Goal: Use online tool/utility: Use online tool/utility

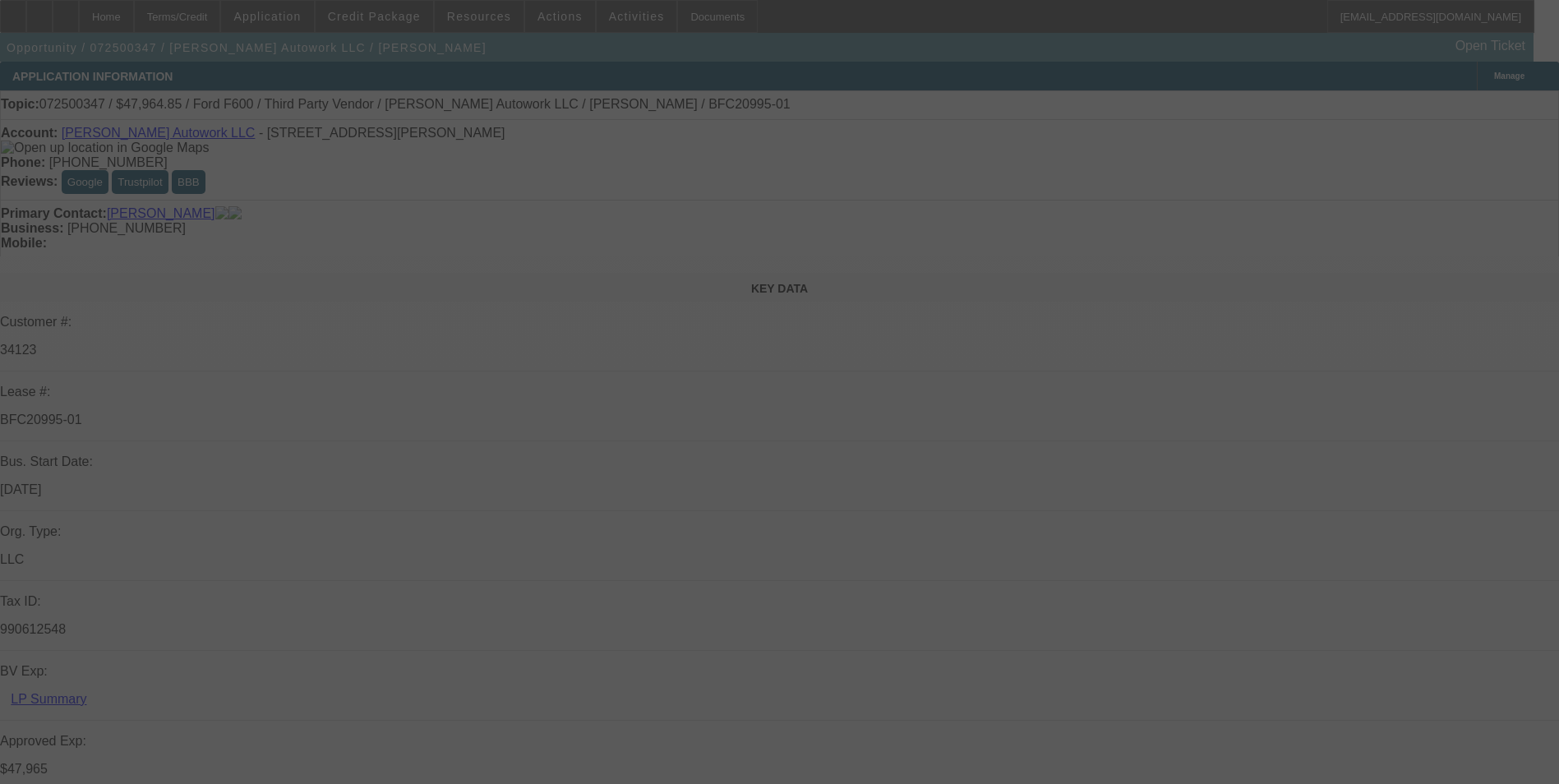
select select "0"
select select "2"
select select "0"
select select "2"
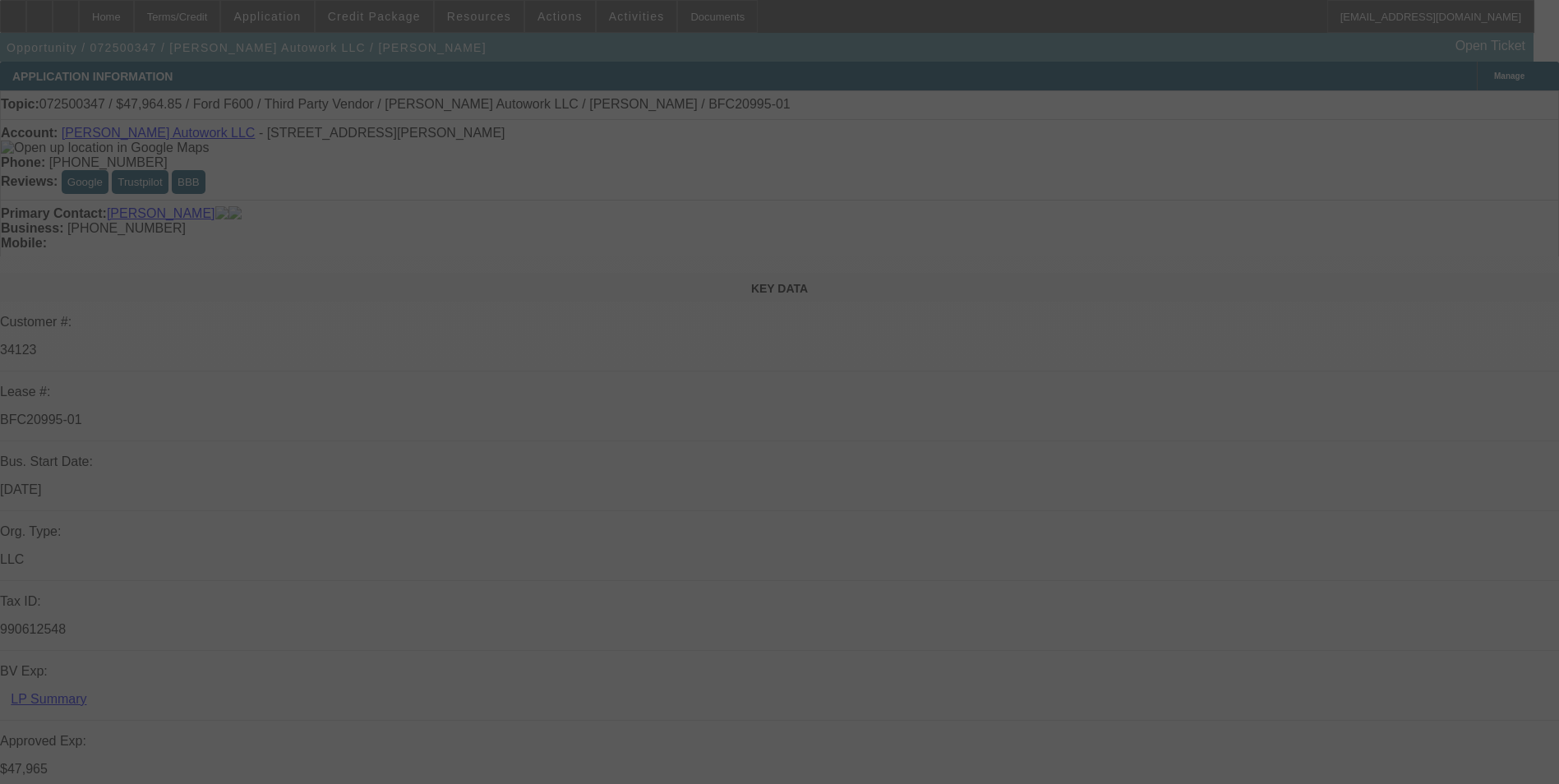
select select "0.1"
select select "0"
select select "2"
select select "0"
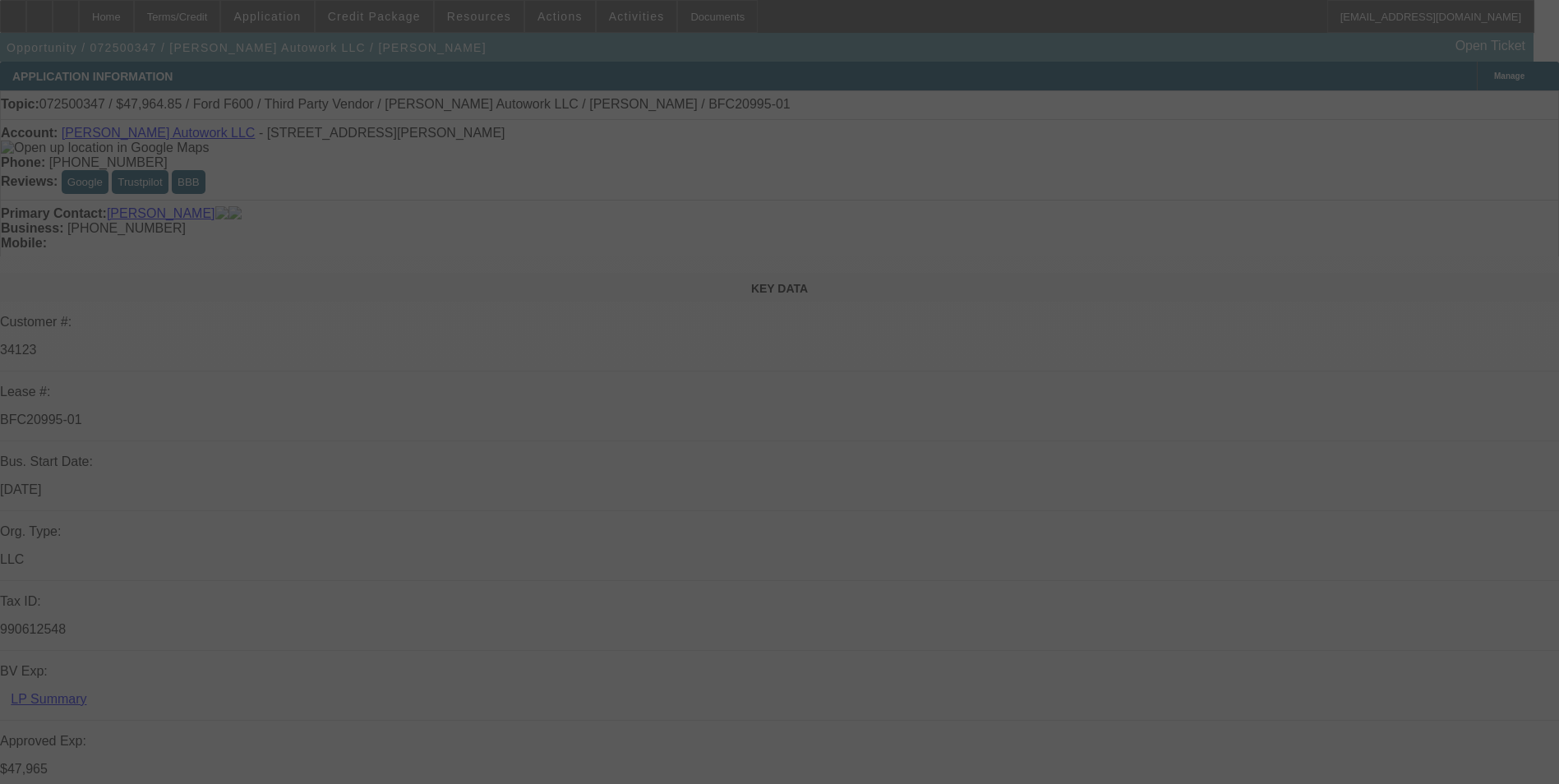
select select "2"
select select "0.1"
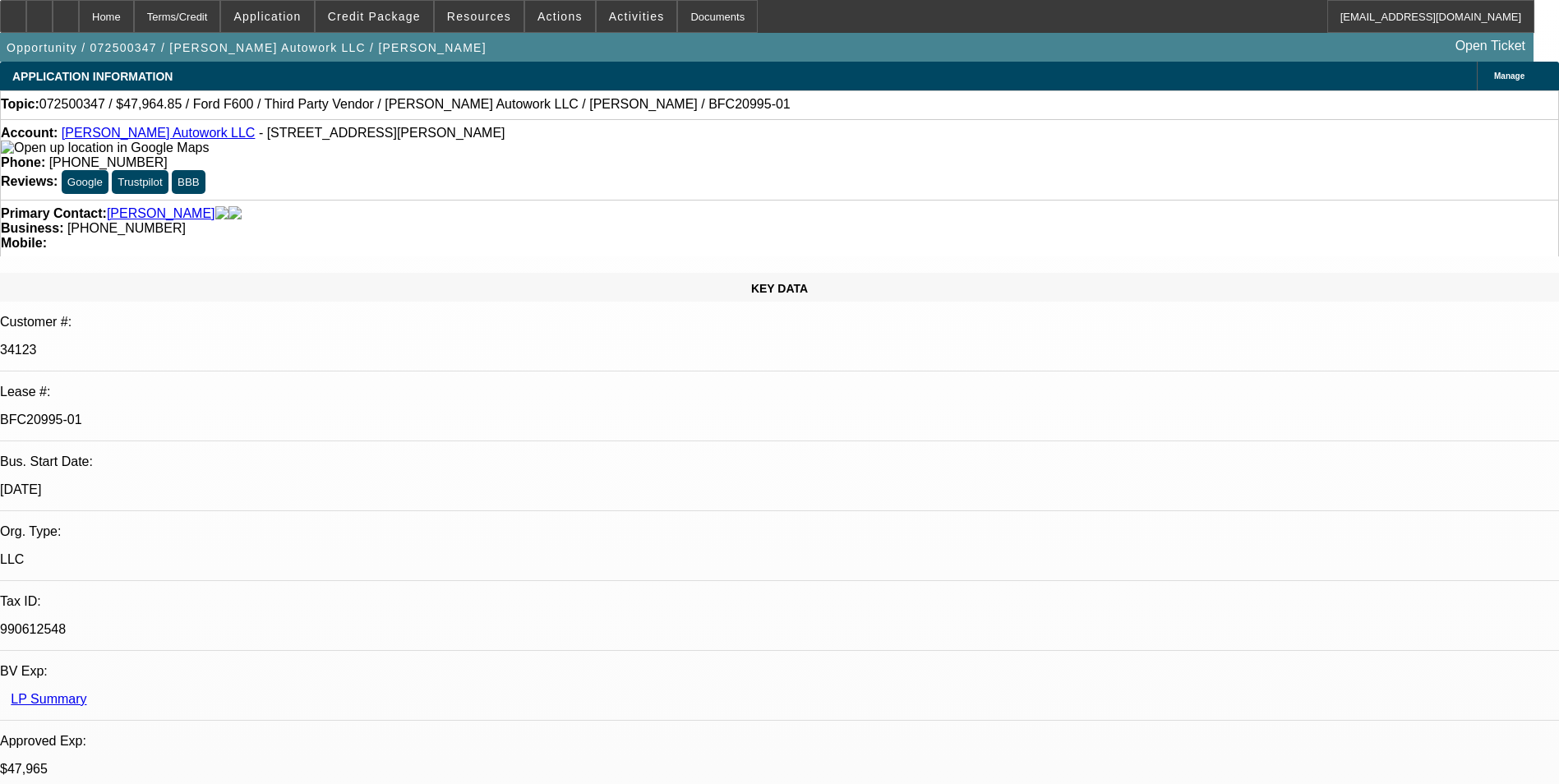
select select "1"
select select "2"
select select "6"
select select "1"
select select "2"
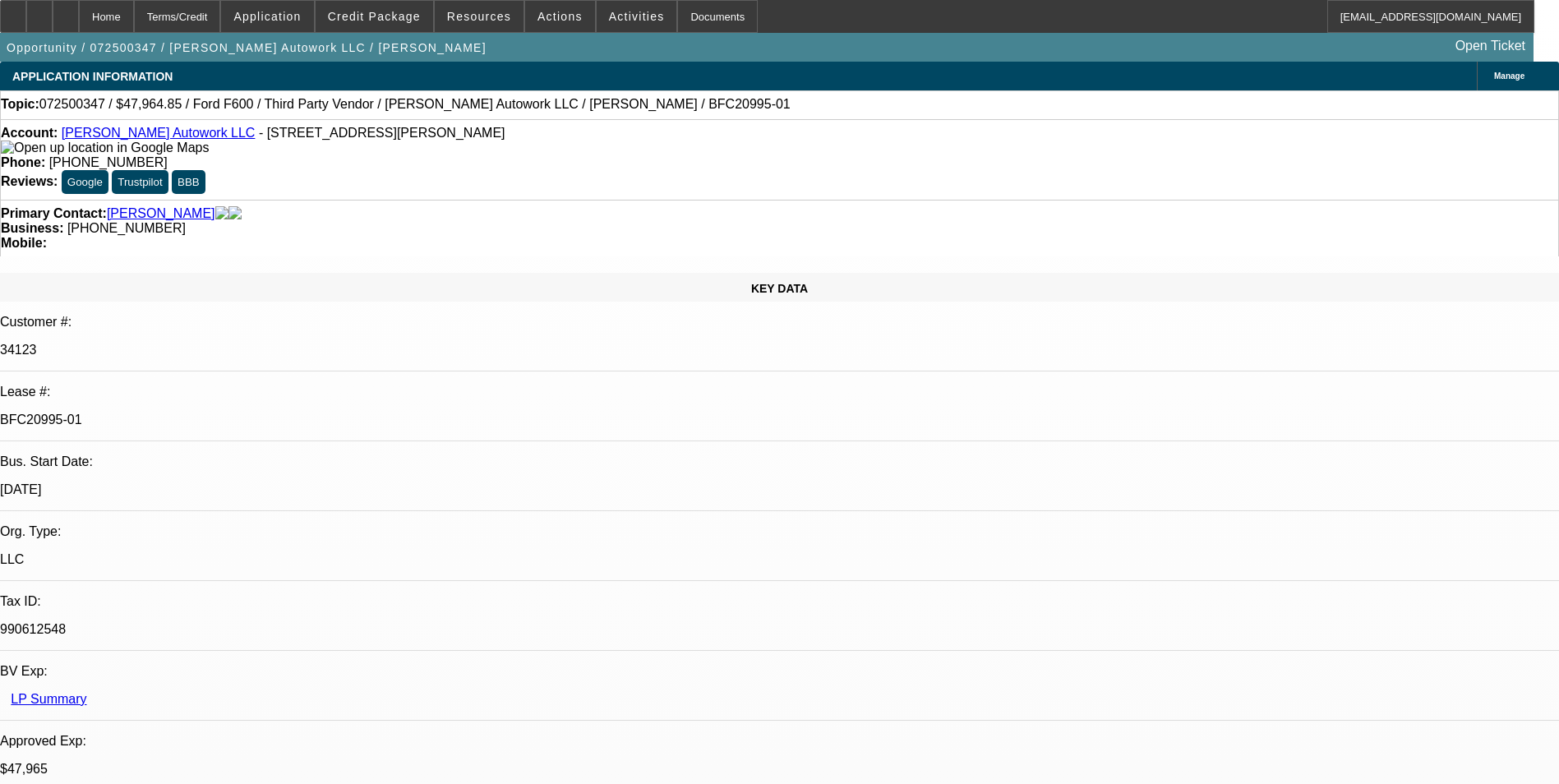
select select "4"
select select "1"
select select "2"
select select "6"
select select "1"
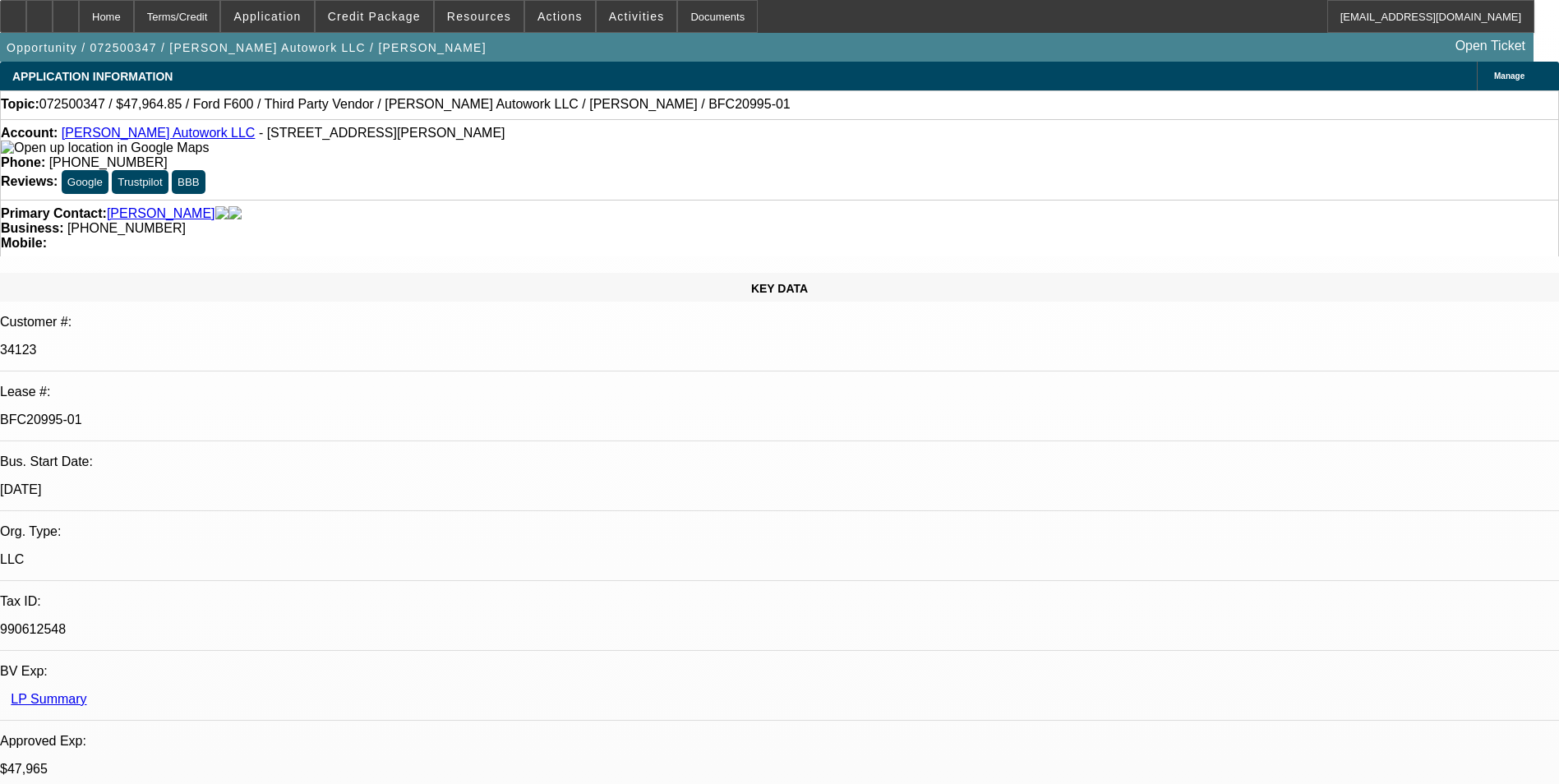
select select "2"
select select "4"
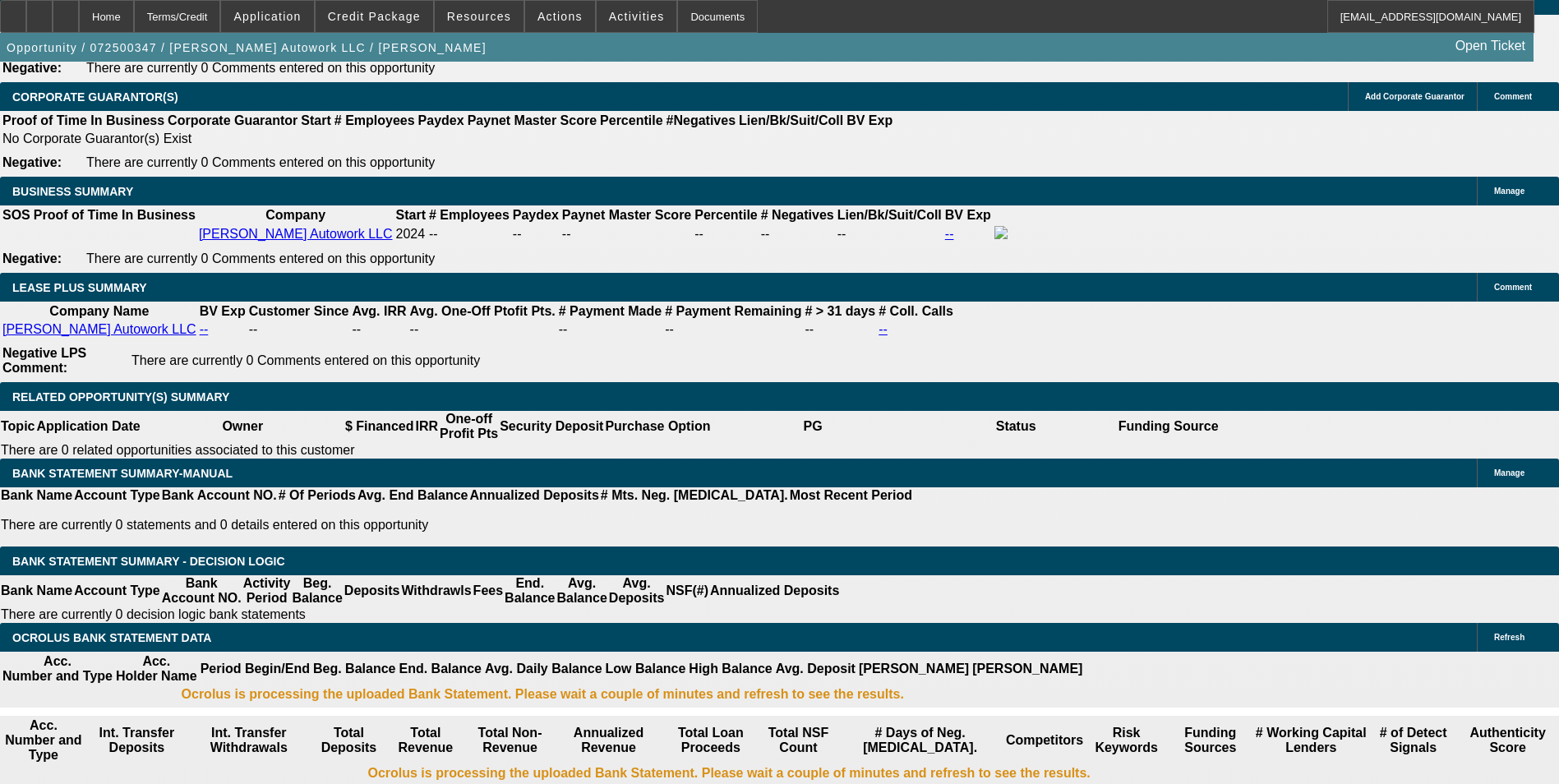
scroll to position [2711, 0]
